Goal: Download file/media

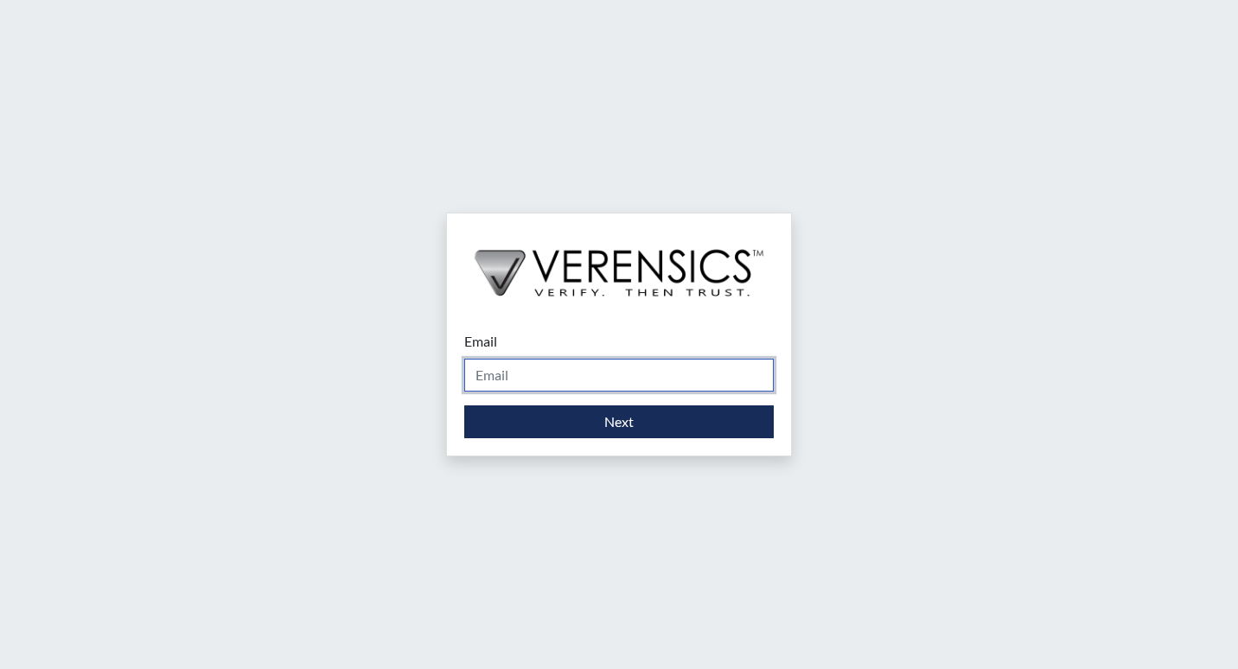
drag, startPoint x: 536, startPoint y: 384, endPoint x: 550, endPoint y: 385, distance: 13.9
click at [539, 383] on input "Email" at bounding box center [619, 375] width 310 height 33
drag, startPoint x: 641, startPoint y: 378, endPoint x: 272, endPoint y: 370, distance: 368.5
click at [289, 369] on div "Email stoner3@windstream.net Please provide your email address. Next" at bounding box center [619, 334] width 1238 height 669
type input "[PERSON_NAME][EMAIL_ADDRESS][PERSON_NAME][DOMAIN_NAME]"
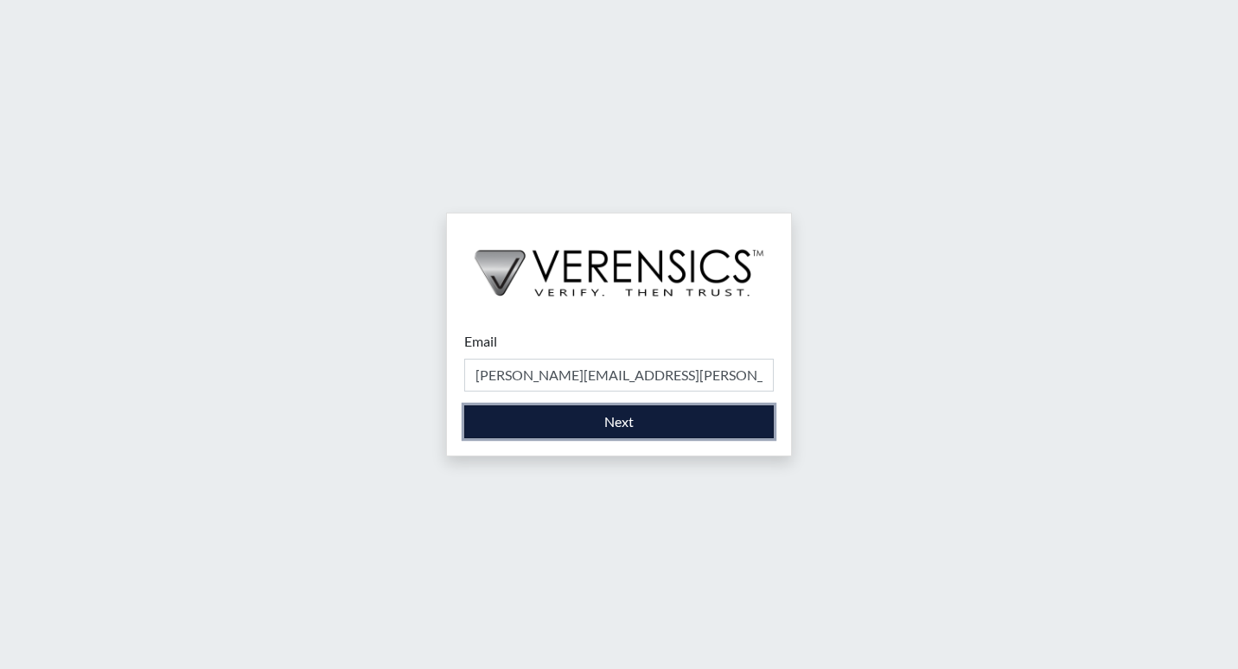
click at [669, 413] on button "Next" at bounding box center [619, 422] width 310 height 33
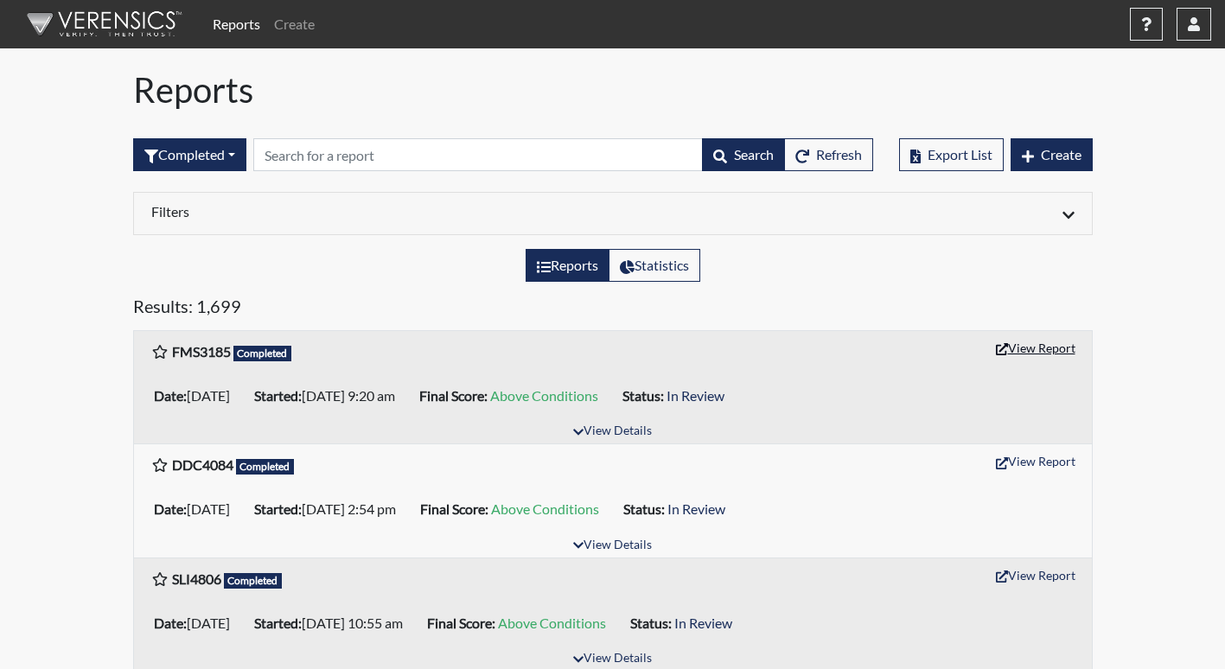
click at [1035, 349] on button "View Report" at bounding box center [1035, 348] width 95 height 27
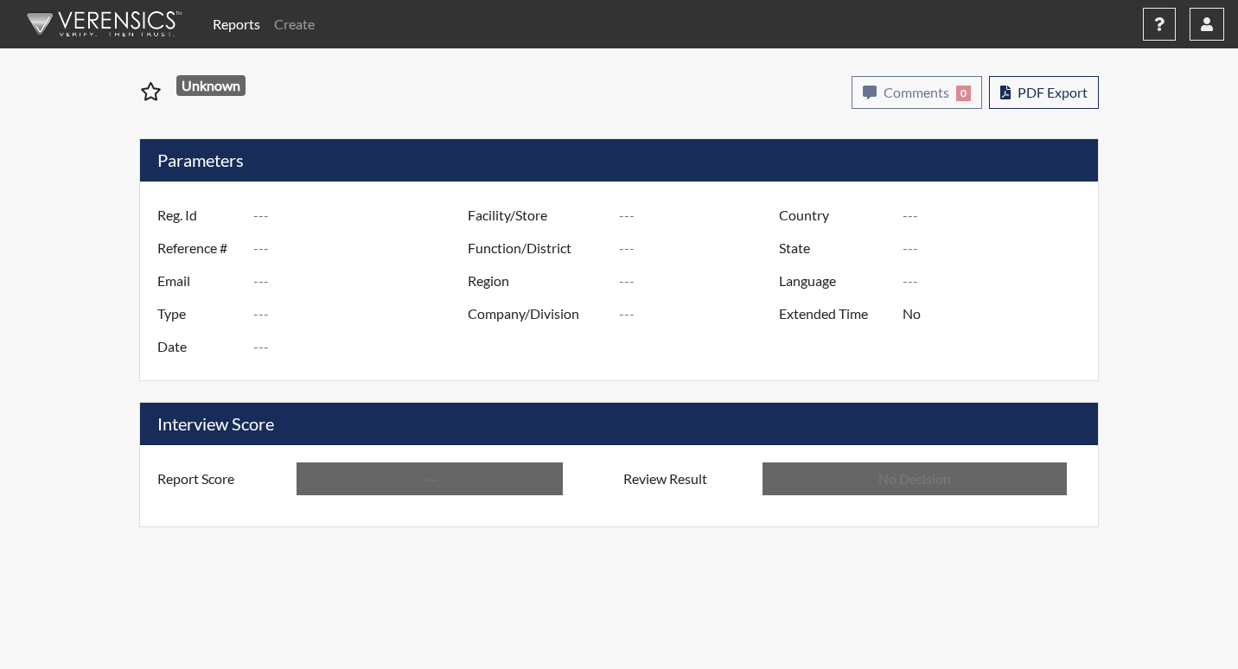
type input "FMS3185"
type input "50904"
type input "---"
type input "Corrections Pre-Employment"
type input "[DATE]"
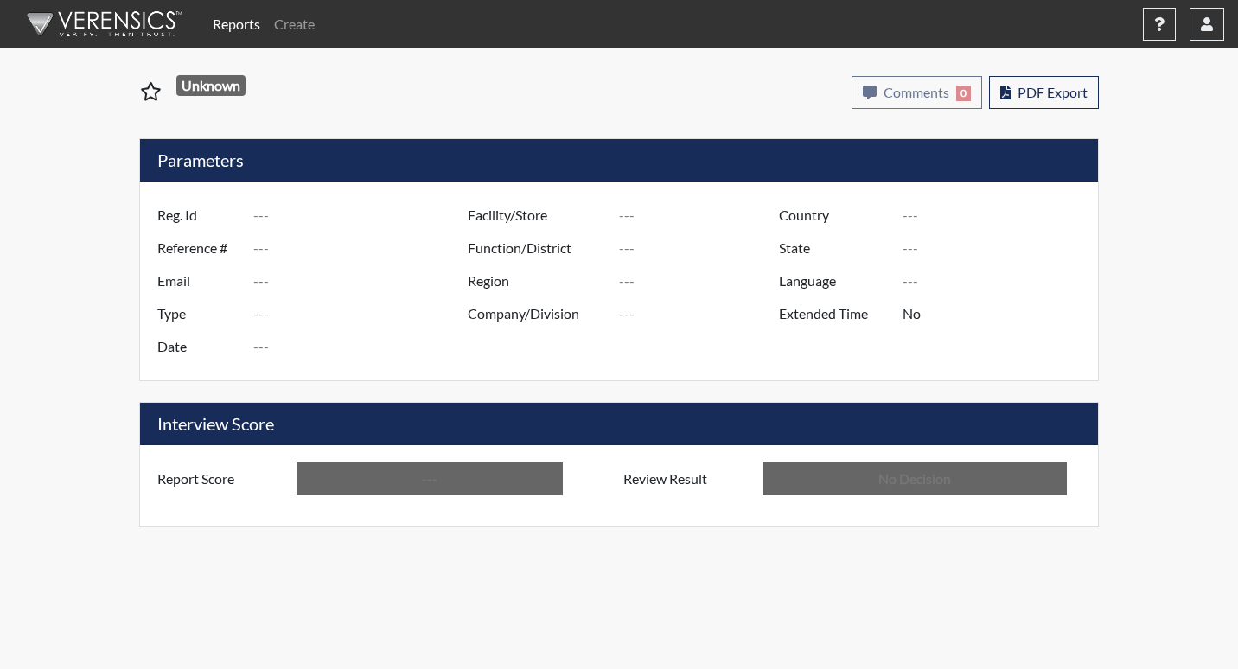
type input "[PERSON_NAME]"
type input "[GEOGRAPHIC_DATA]"
type input "[US_STATE]"
type input "English"
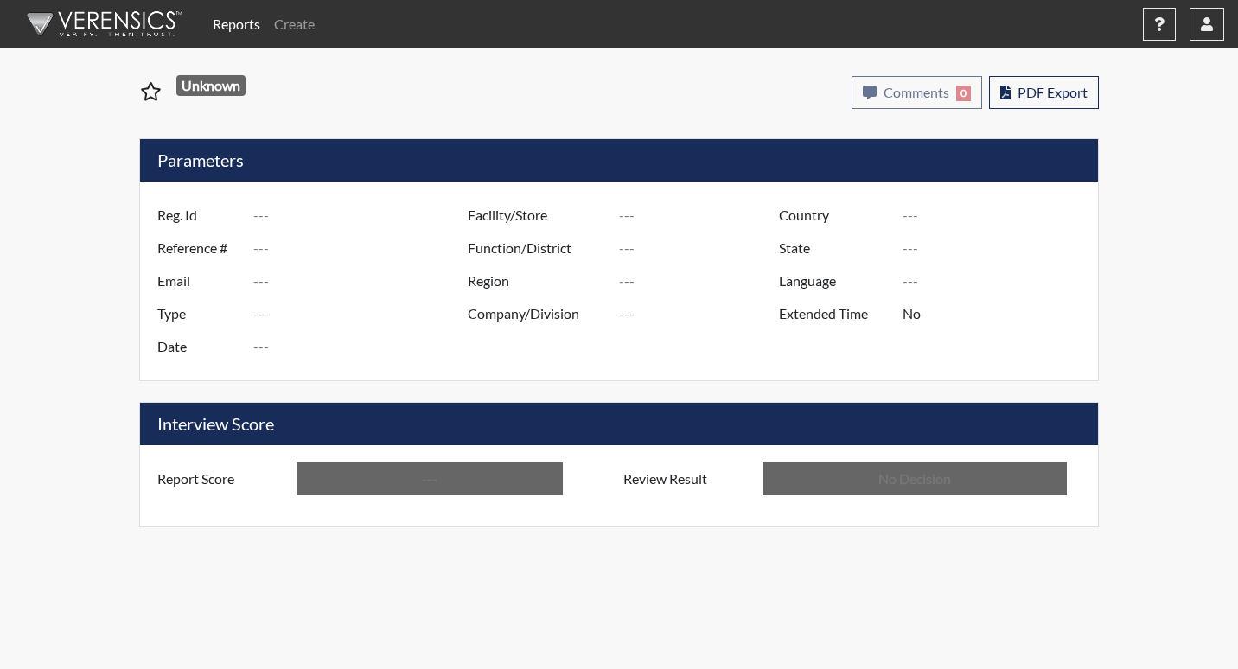
type input "Above Conditions"
type input "In Review"
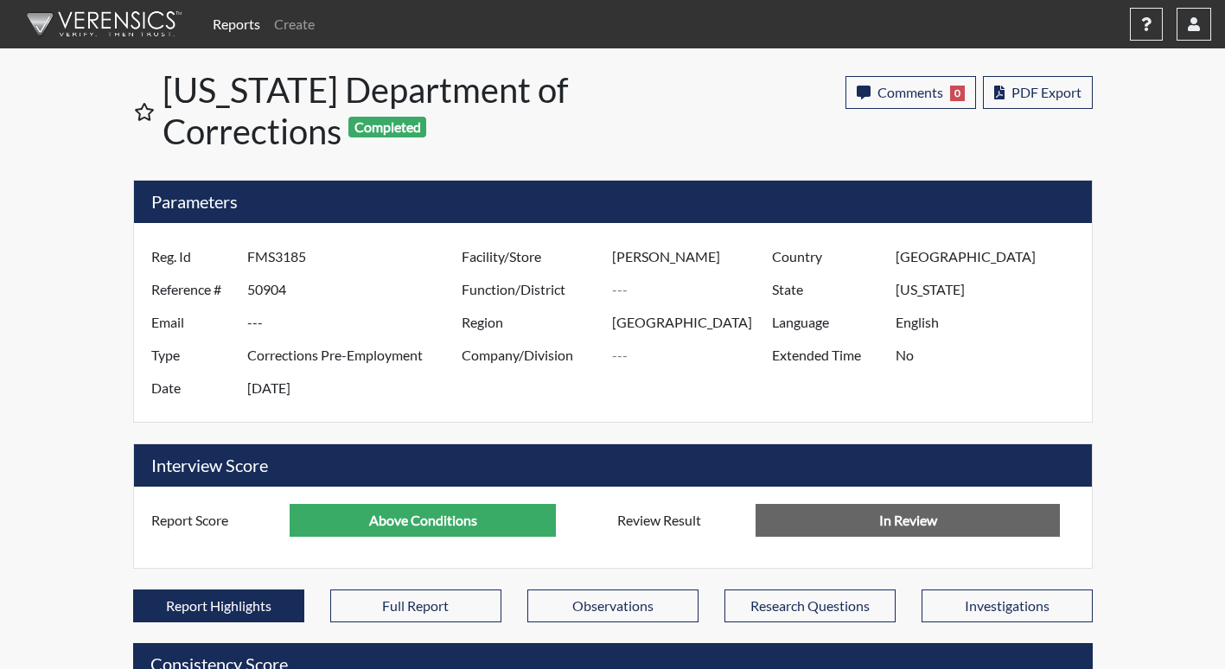
scroll to position [287, 719]
click at [1040, 95] on span "PDF Export" at bounding box center [1047, 92] width 70 height 16
